Goal: Information Seeking & Learning: Learn about a topic

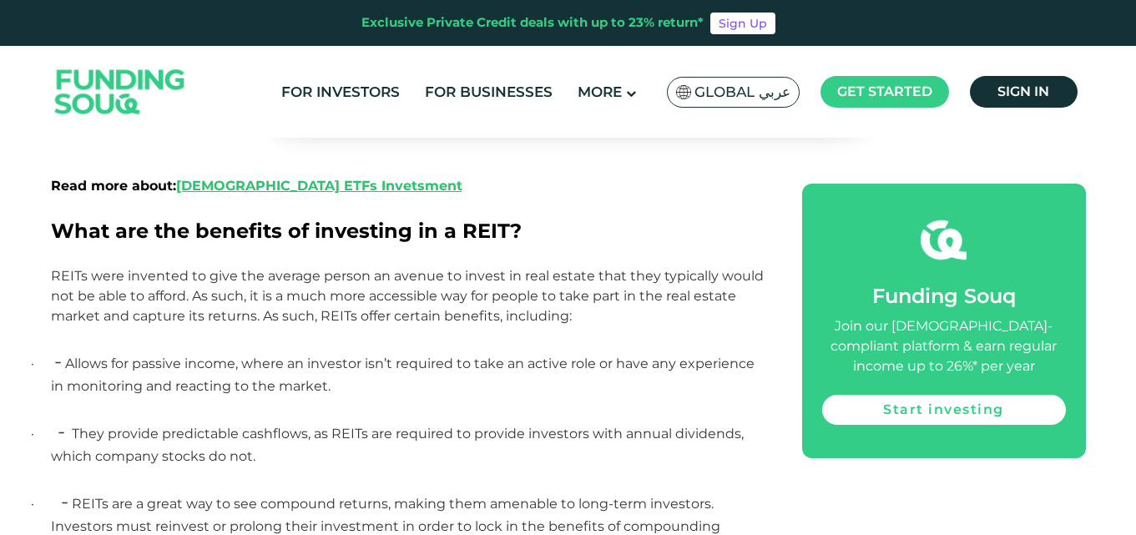
scroll to position [1252, 0]
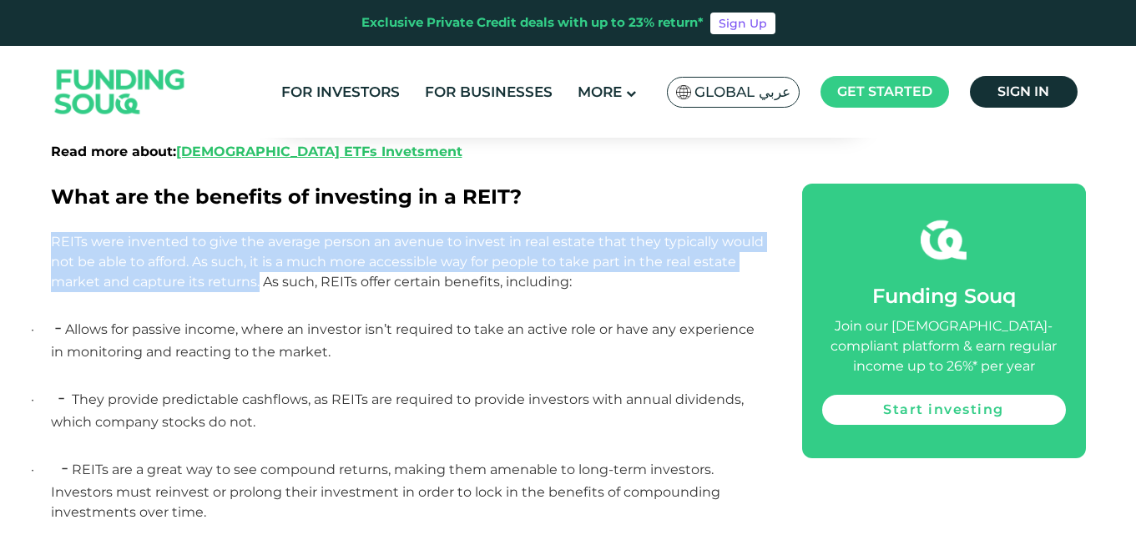
drag, startPoint x: 259, startPoint y: 282, endPoint x: 47, endPoint y: 240, distance: 216.1
copy span "REITs were invented to give the average person an avenue to invest in real esta…"
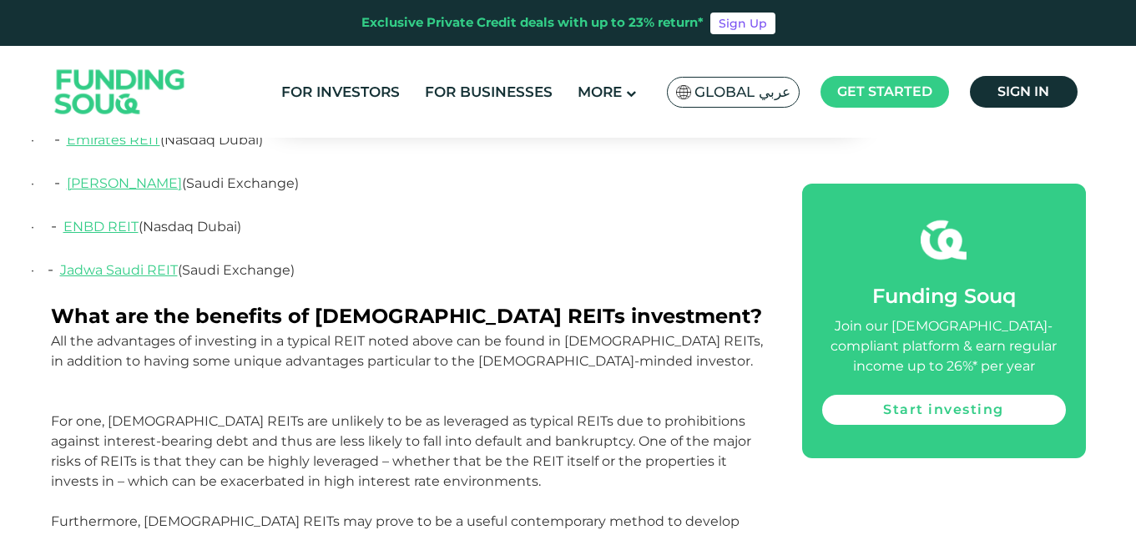
scroll to position [2253, 0]
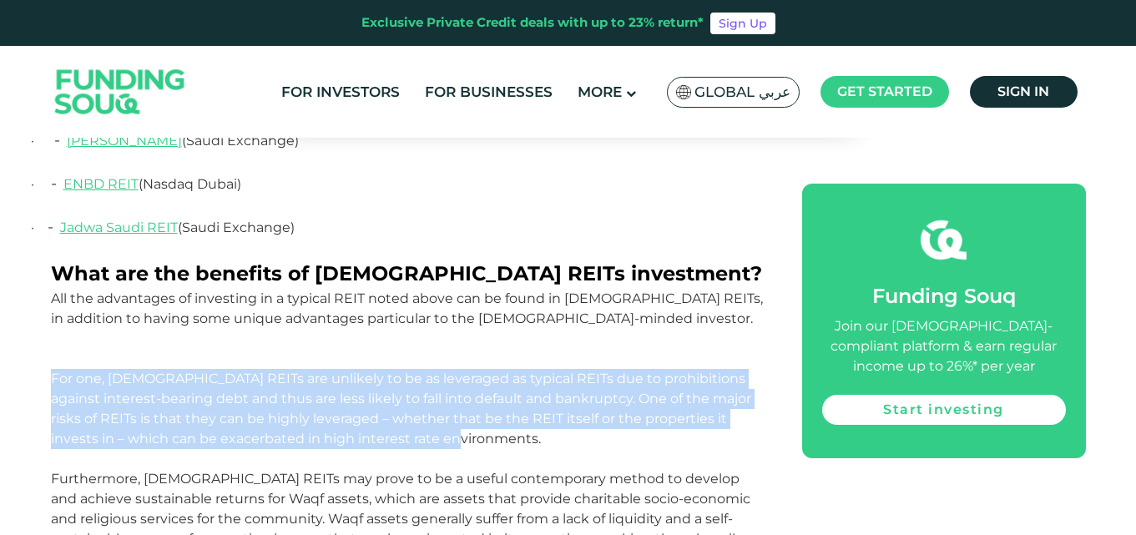
drag, startPoint x: 428, startPoint y: 416, endPoint x: 54, endPoint y: 361, distance: 377.9
click at [54, 361] on p "All the advantages of investing in a typical REIT noted above can be found in […" at bounding box center [408, 379] width 714 height 180
copy span "For one, [DEMOGRAPHIC_DATA] REITs are unlikely to be as leveraged as typical RE…"
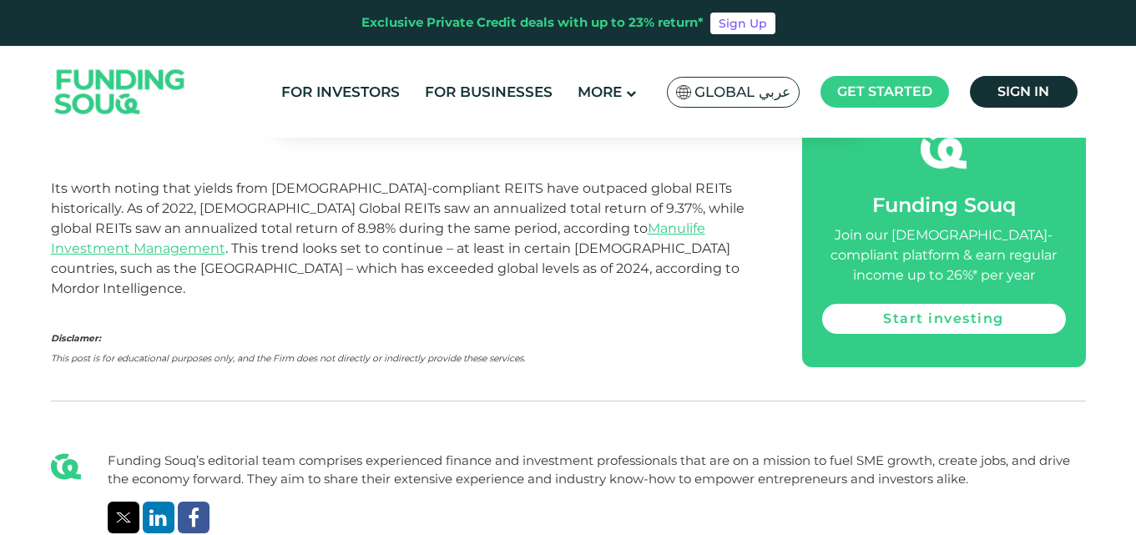
scroll to position [2838, 0]
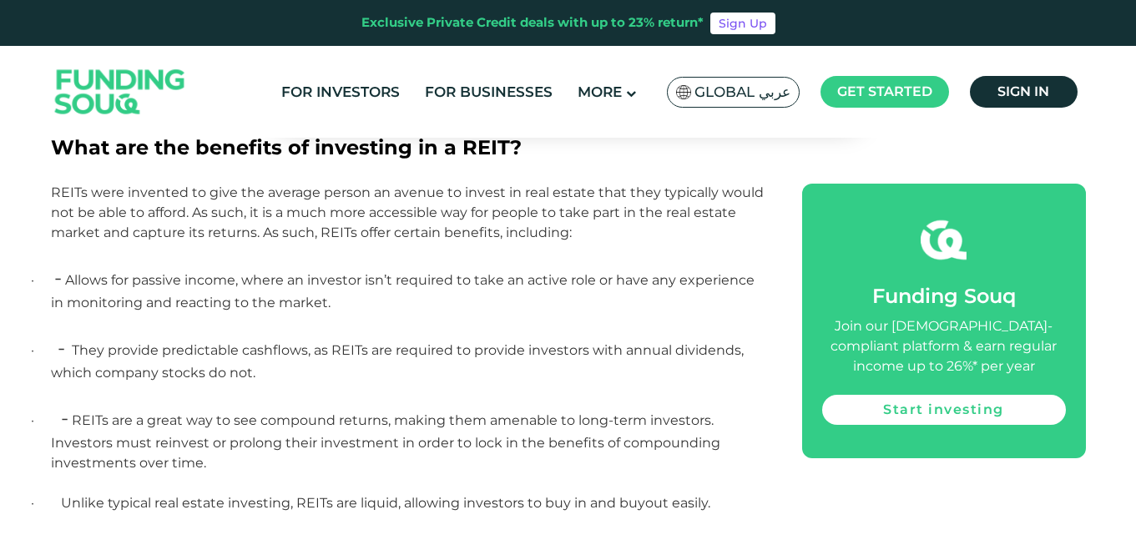
scroll to position [1335, 0]
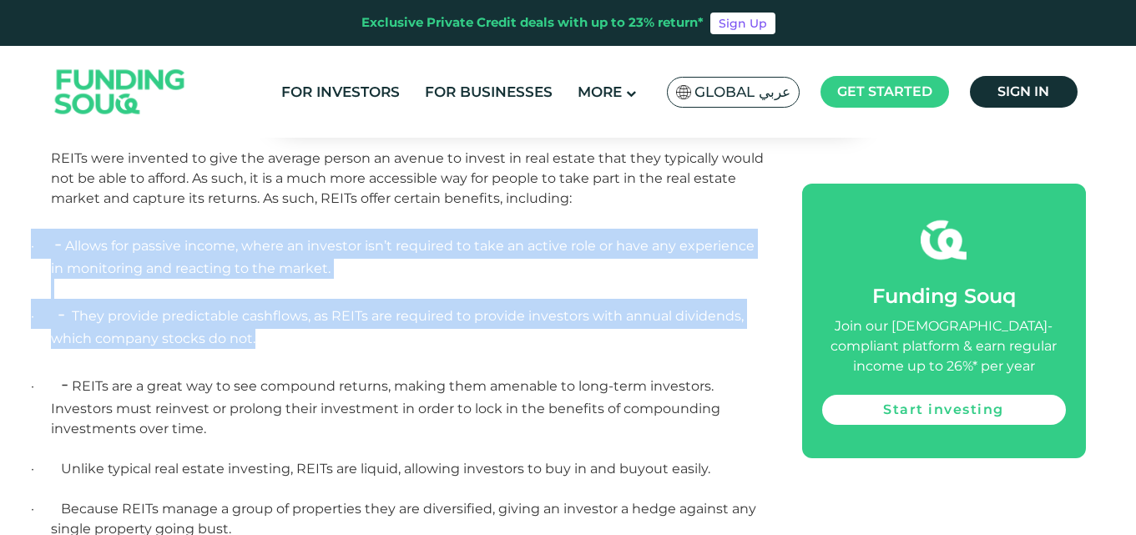
drag, startPoint x: 264, startPoint y: 337, endPoint x: 24, endPoint y: 239, distance: 259.0
copy div "· - Allows for passive income, where an investor isn’t required to take an acti…"
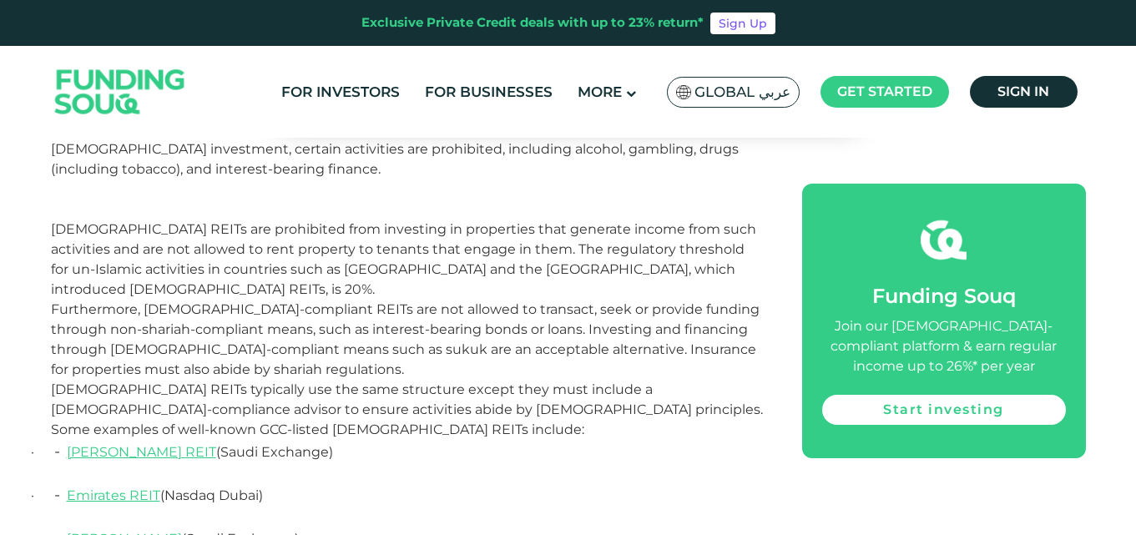
scroll to position [1920, 0]
